Goal: Transaction & Acquisition: Subscribe to service/newsletter

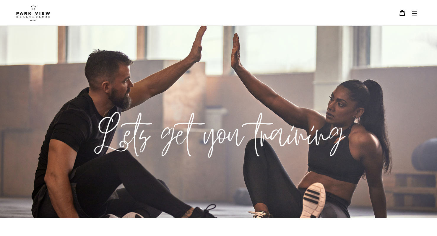
click at [413, 14] on icon "Menu" at bounding box center [415, 13] width 6 height 6
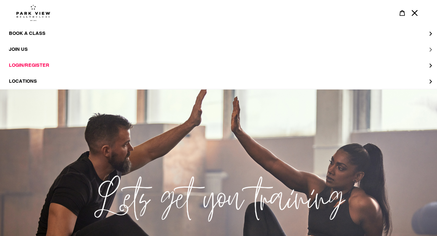
click at [41, 51] on button "JOIN US" at bounding box center [218, 49] width 437 height 16
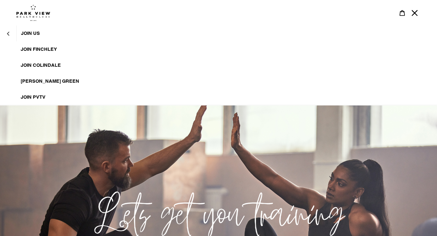
click at [44, 81] on span "[PERSON_NAME] Green" at bounding box center [50, 81] width 59 height 6
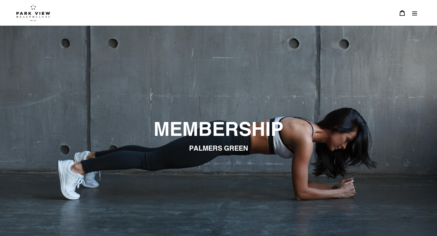
click at [30, 11] on img at bounding box center [33, 12] width 34 height 17
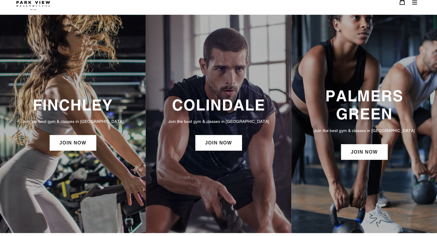
scroll to position [10, 0]
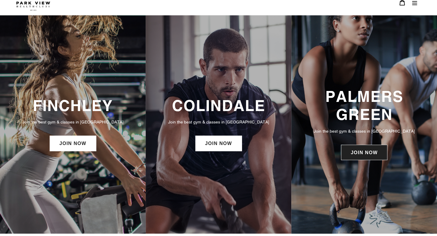
click at [354, 151] on link "JOIN NOW" at bounding box center [364, 152] width 46 height 15
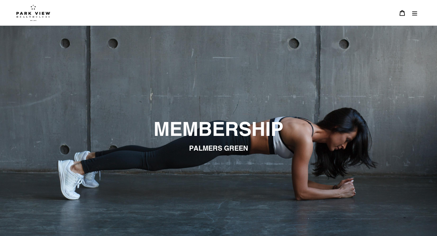
click at [32, 12] on img at bounding box center [33, 12] width 34 height 17
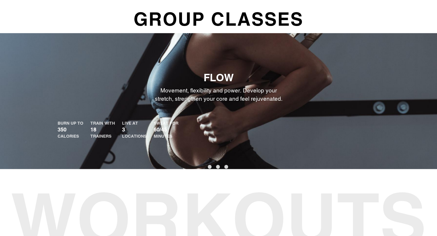
scroll to position [294, 0]
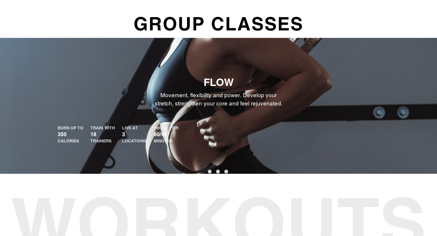
click at [220, 174] on button "2" at bounding box center [218, 172] width 4 height 4
click at [227, 174] on button "3" at bounding box center [227, 172] width 4 height 4
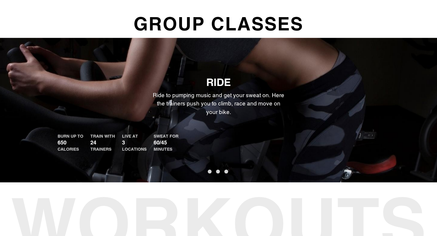
click at [209, 174] on button "1" at bounding box center [210, 172] width 4 height 4
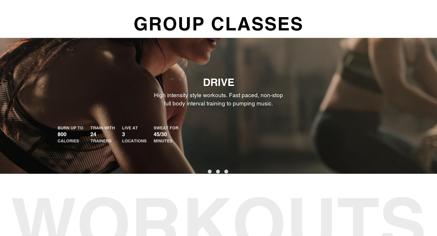
click at [220, 174] on button "2" at bounding box center [218, 172] width 4 height 4
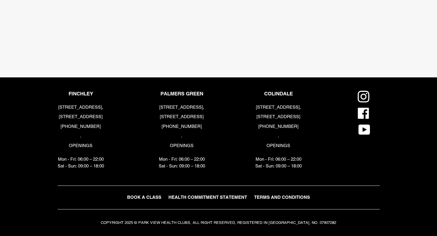
scroll to position [1249, 0]
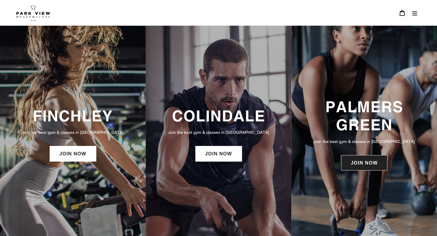
click at [359, 159] on link "JOIN NOW" at bounding box center [364, 162] width 46 height 15
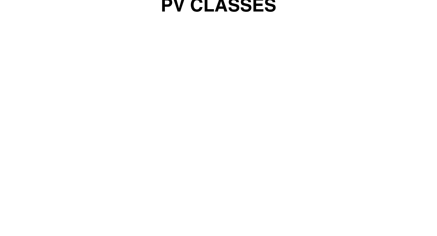
scroll to position [576, 0]
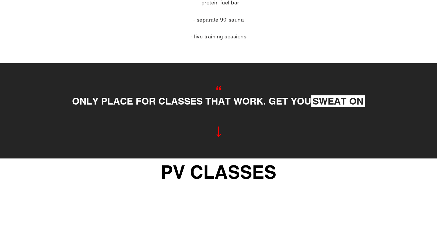
scroll to position [343, 0]
